Goal: Transaction & Acquisition: Purchase product/service

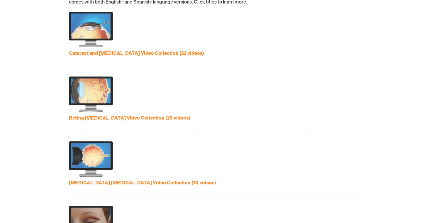
scroll to position [258, 0]
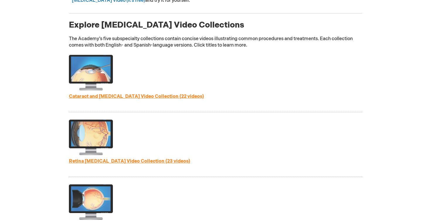
click at [124, 97] on link "Cataract and Refractive Surgery Video Collection (22 videos)" at bounding box center [136, 97] width 135 height 6
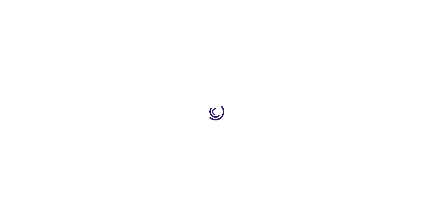
type input "1"
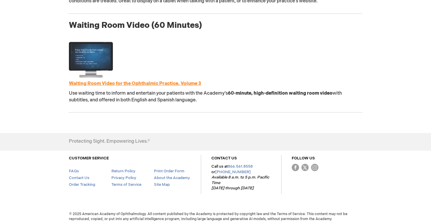
scroll to position [713, 0]
click at [129, 85] on link "Waiting Room Video for the Ophthalmic Practice, Volume 3" at bounding box center [135, 84] width 132 height 6
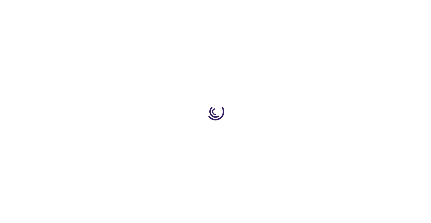
type input "1"
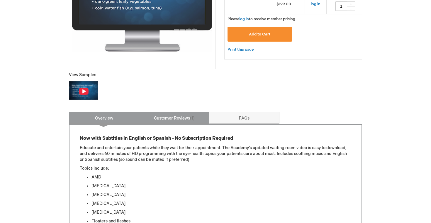
scroll to position [132, 0]
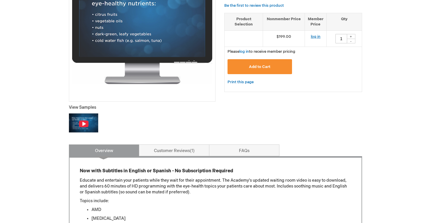
click at [318, 35] on link "log in" at bounding box center [316, 36] width 10 height 5
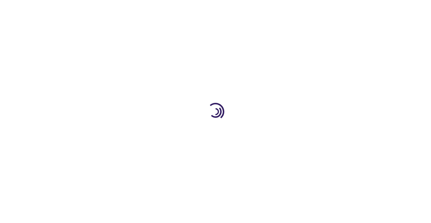
type input "1"
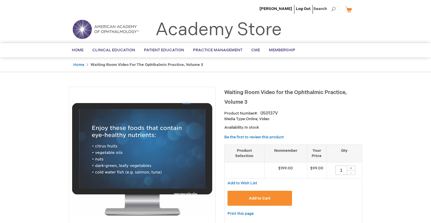
click at [261, 203] on button "Add to Cart" at bounding box center [259, 198] width 64 height 15
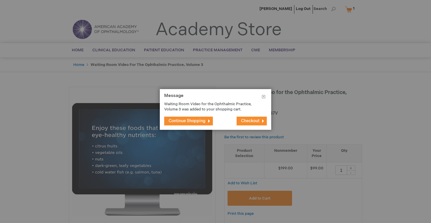
click at [201, 121] on span "Continue Shopping" at bounding box center [187, 120] width 37 height 5
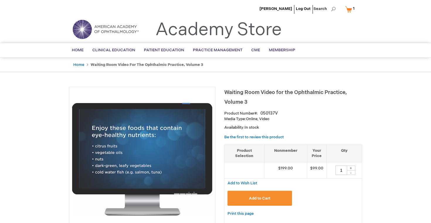
click at [350, 10] on link "My Cart 1 1 items" at bounding box center [351, 9] width 14 height 10
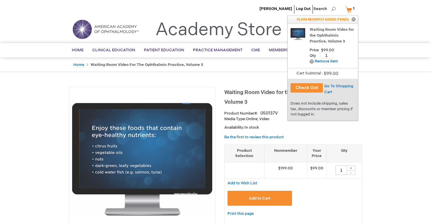
click at [314, 87] on button "Check Out" at bounding box center [306, 87] width 32 height 9
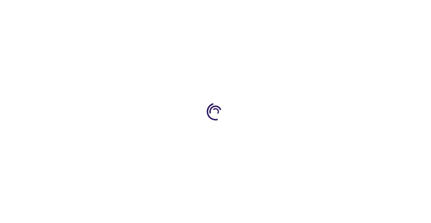
select select "US"
select select "12"
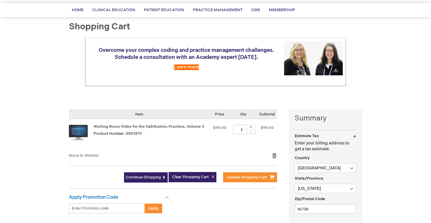
scroll to position [54, 0]
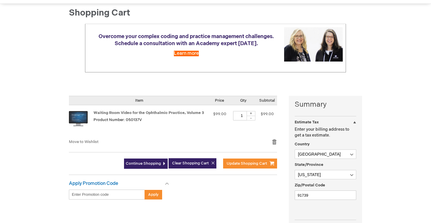
click at [124, 195] on input "Enter discount code" at bounding box center [107, 195] width 76 height 10
paste input "RC2025P"
type input "RC2025P"
click at [151, 195] on span "Apply" at bounding box center [153, 194] width 11 height 5
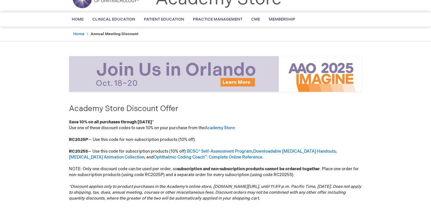
scroll to position [46, 0]
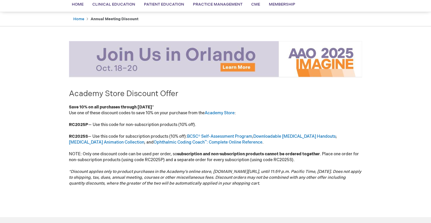
click at [77, 124] on strong "RC2025P" at bounding box center [78, 124] width 19 height 5
copy strong "RC2025P"
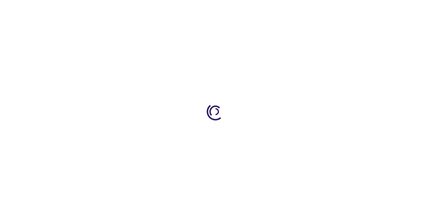
select select "US"
select select "12"
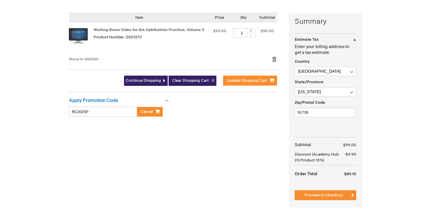
scroll to position [158, 0]
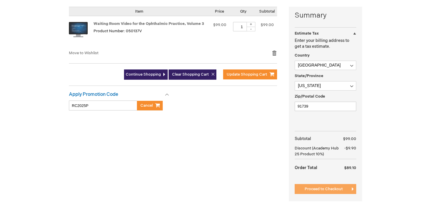
click at [338, 188] on span "Proceed to Checkout" at bounding box center [324, 189] width 38 height 5
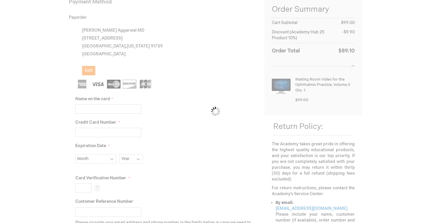
scroll to position [80, 0]
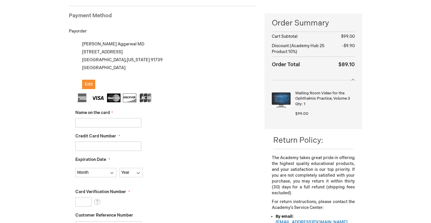
click at [113, 120] on input "Name on the card" at bounding box center [108, 122] width 66 height 9
type input "[PERSON_NAME]"
type input "[CREDIT_CARD_NUMBER]"
select select "9"
select select "2029"
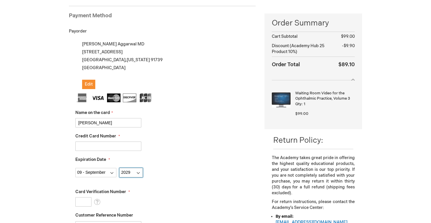
type input "300"
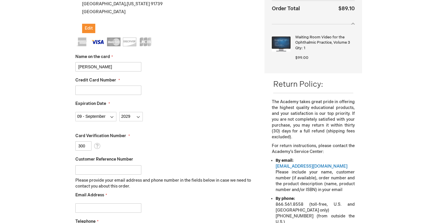
scroll to position [142, 0]
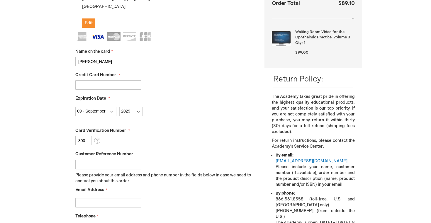
click at [94, 61] on input "[PERSON_NAME]" at bounding box center [108, 61] width 66 height 9
type input "[PERSON_NAME]"
click at [174, 79] on div "Credit Card Number [CREDIT_CARD_NUMBER]" at bounding box center [165, 81] width 180 height 18
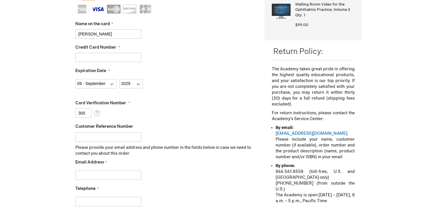
scroll to position [186, 0]
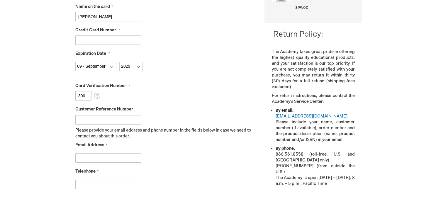
click at [102, 158] on input "Email Address" at bounding box center [108, 157] width 66 height 9
type input "[EMAIL_ADDRESS][DOMAIN_NAME]"
type input "9259982805"
click at [164, 176] on div "Telephone 9259982805" at bounding box center [165, 179] width 180 height 21
checkbox input "true"
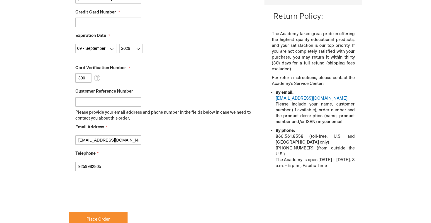
scroll to position [236, 0]
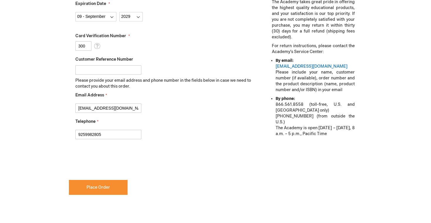
click at [107, 178] on input "This is a required field." at bounding box center [162, 178] width 187 height 9
click at [103, 185] on span "Place Order" at bounding box center [97, 187] width 23 height 5
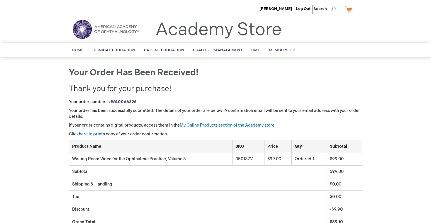
click at [76, 112] on p "Your order has been successfully submitted. The details of your order are below…" at bounding box center [215, 114] width 293 height 12
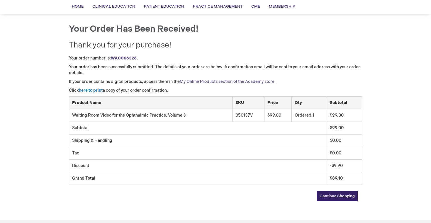
click at [203, 80] on link "My Online Products section of the Academy store." at bounding box center [228, 81] width 96 height 5
